Goal: Navigation & Orientation: Go to known website

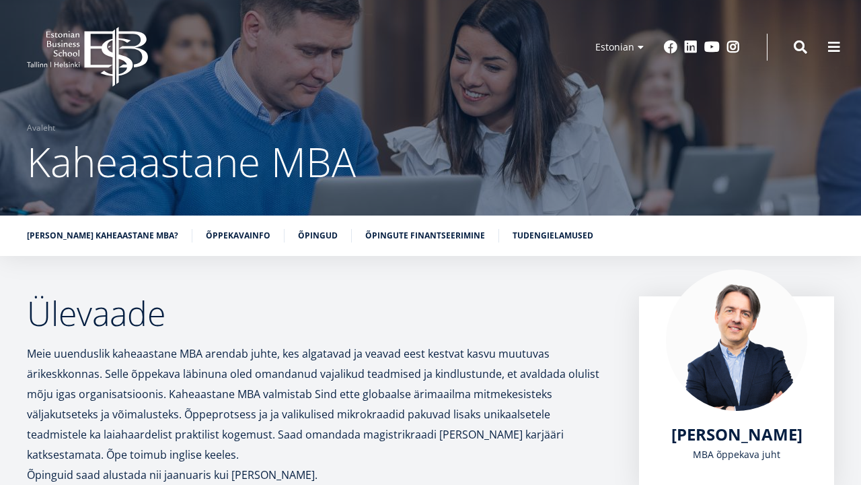
click at [68, 49] on icon "EBS Logo Created with Sketch." at bounding box center [87, 57] width 121 height 60
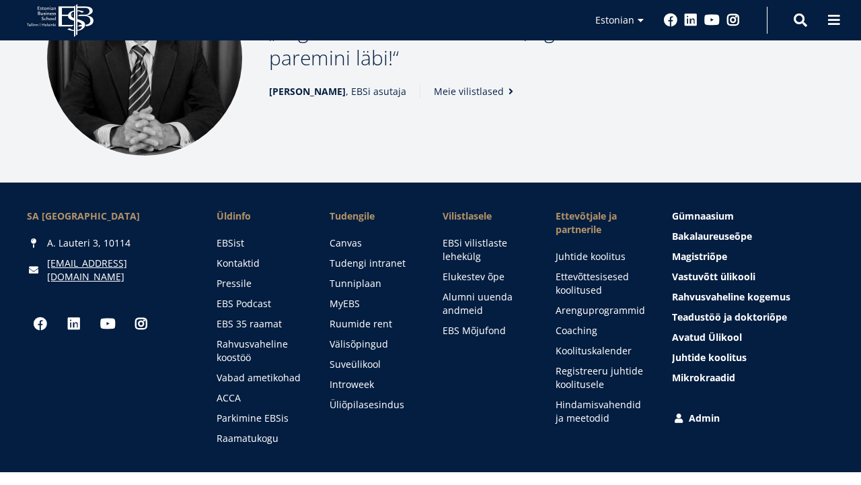
scroll to position [1713, 0]
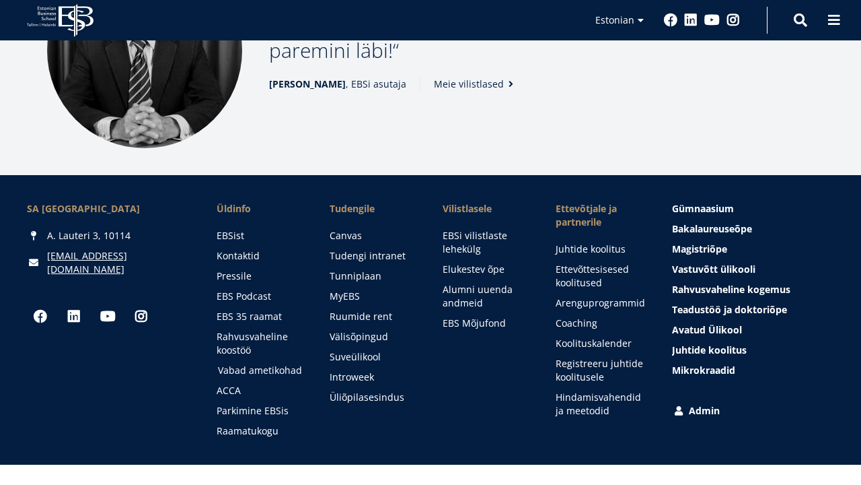
click at [274, 369] on link "Vabad ametikohad" at bounding box center [261, 369] width 86 height 13
click at [734, 227] on span "Bakalaureuseõpe Tutvu ja registreeru" at bounding box center [714, 228] width 80 height 13
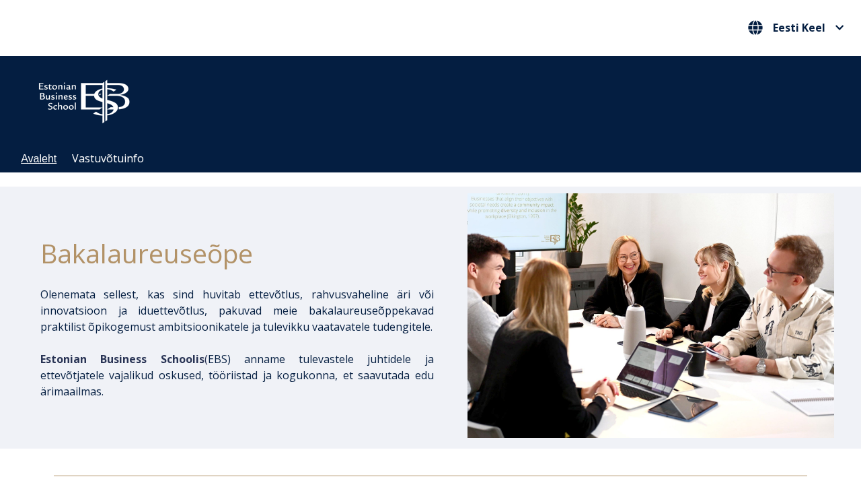
click at [50, 159] on link "Avaleht" at bounding box center [39, 158] width 36 height 11
